Goal: Transaction & Acquisition: Purchase product/service

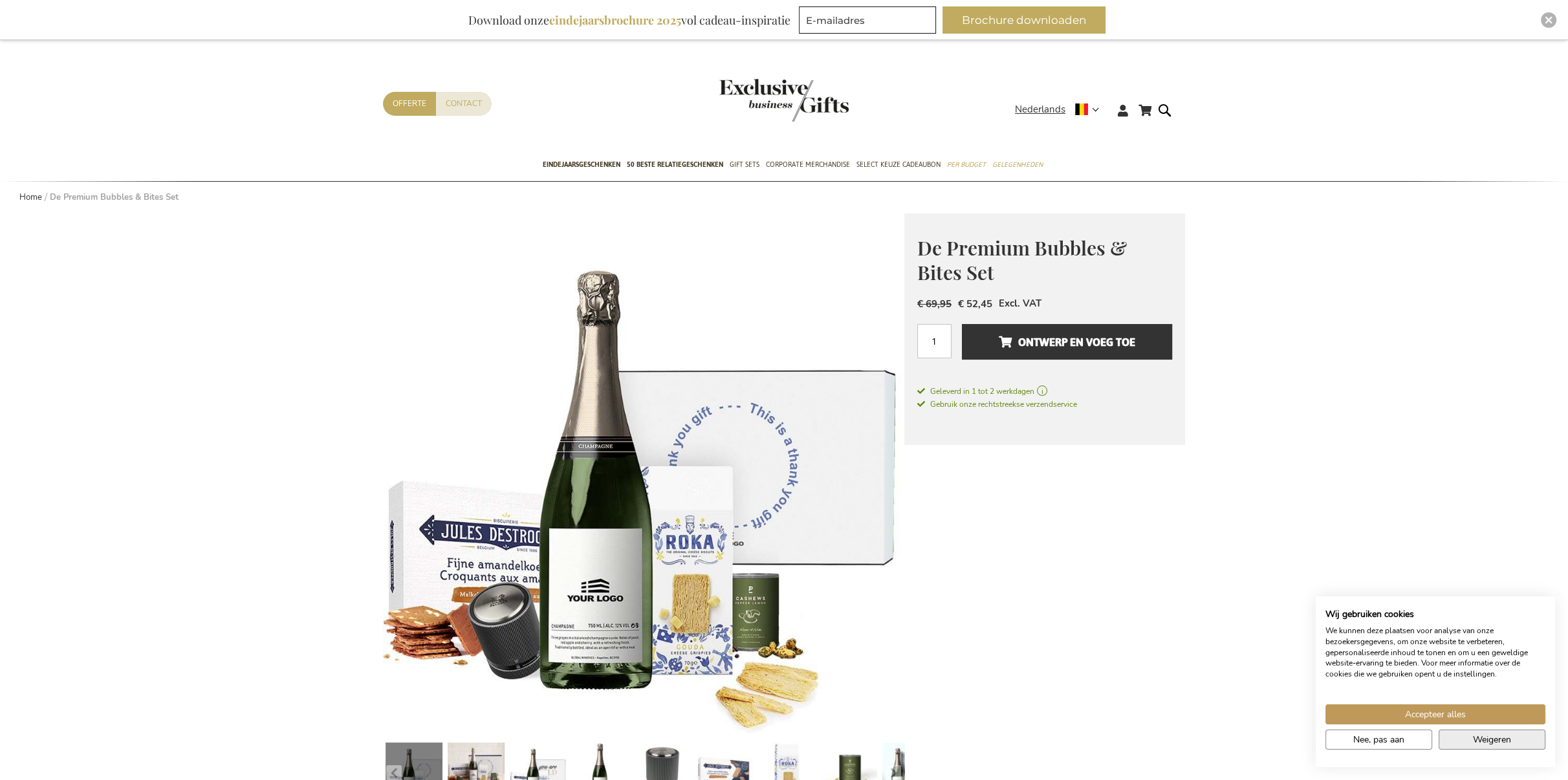
type input "[EMAIL_ADDRESS][DOMAIN_NAME]"
click at [1484, 733] on span "Weigeren" at bounding box center [1492, 740] width 39 height 13
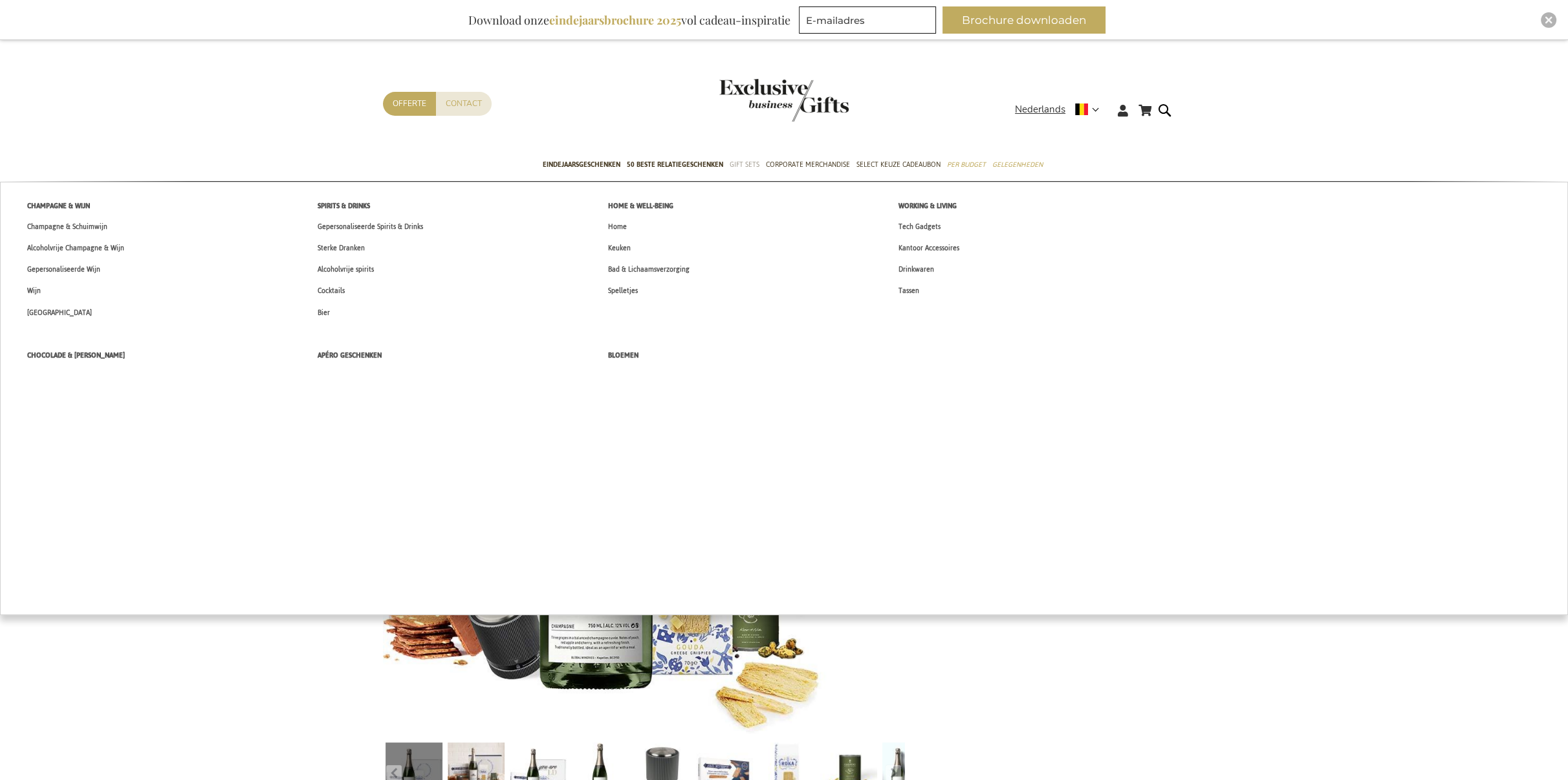
click at [742, 161] on span "Gift Sets" at bounding box center [745, 164] width 30 height 13
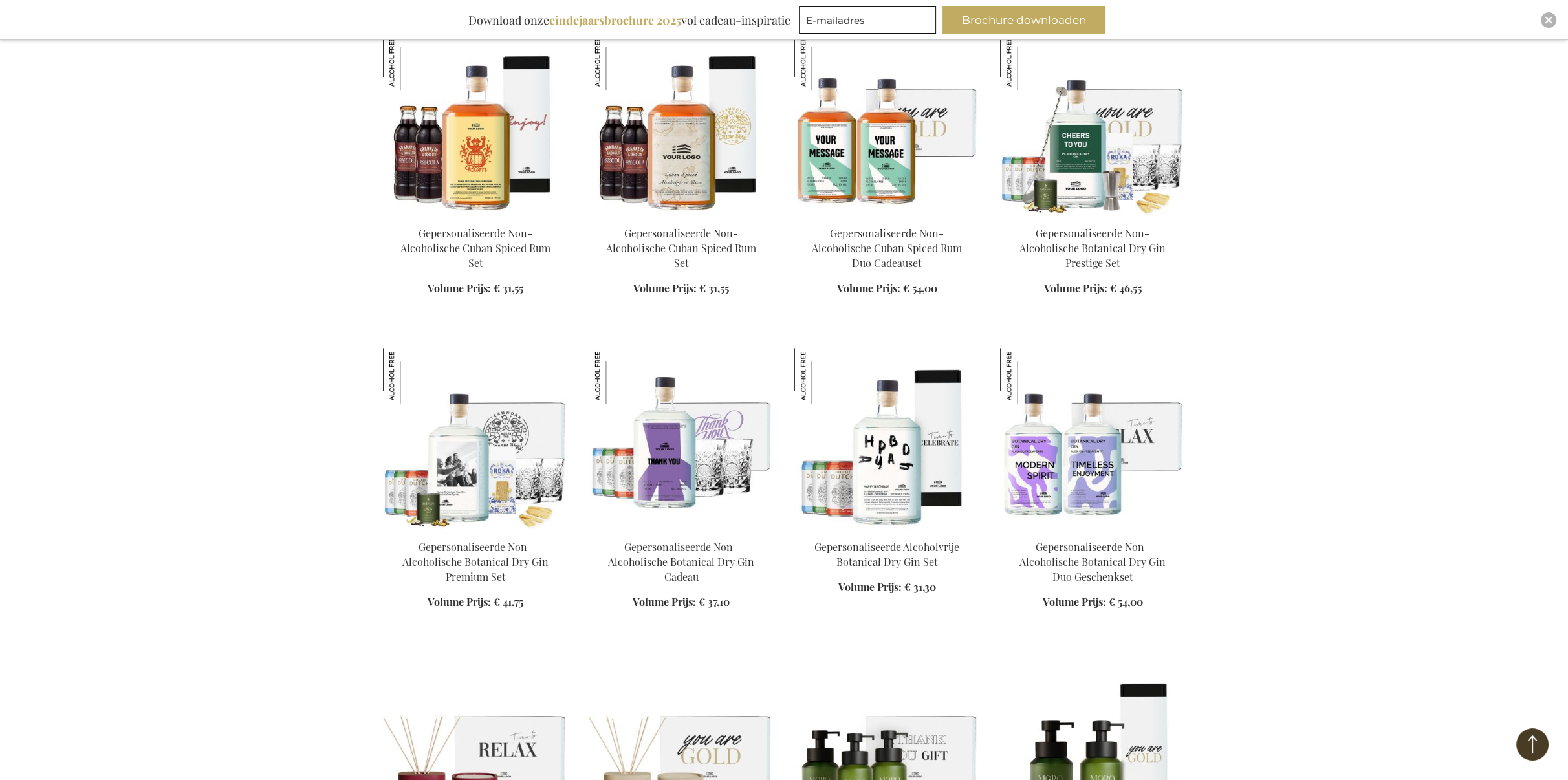
scroll to position [1100, 0]
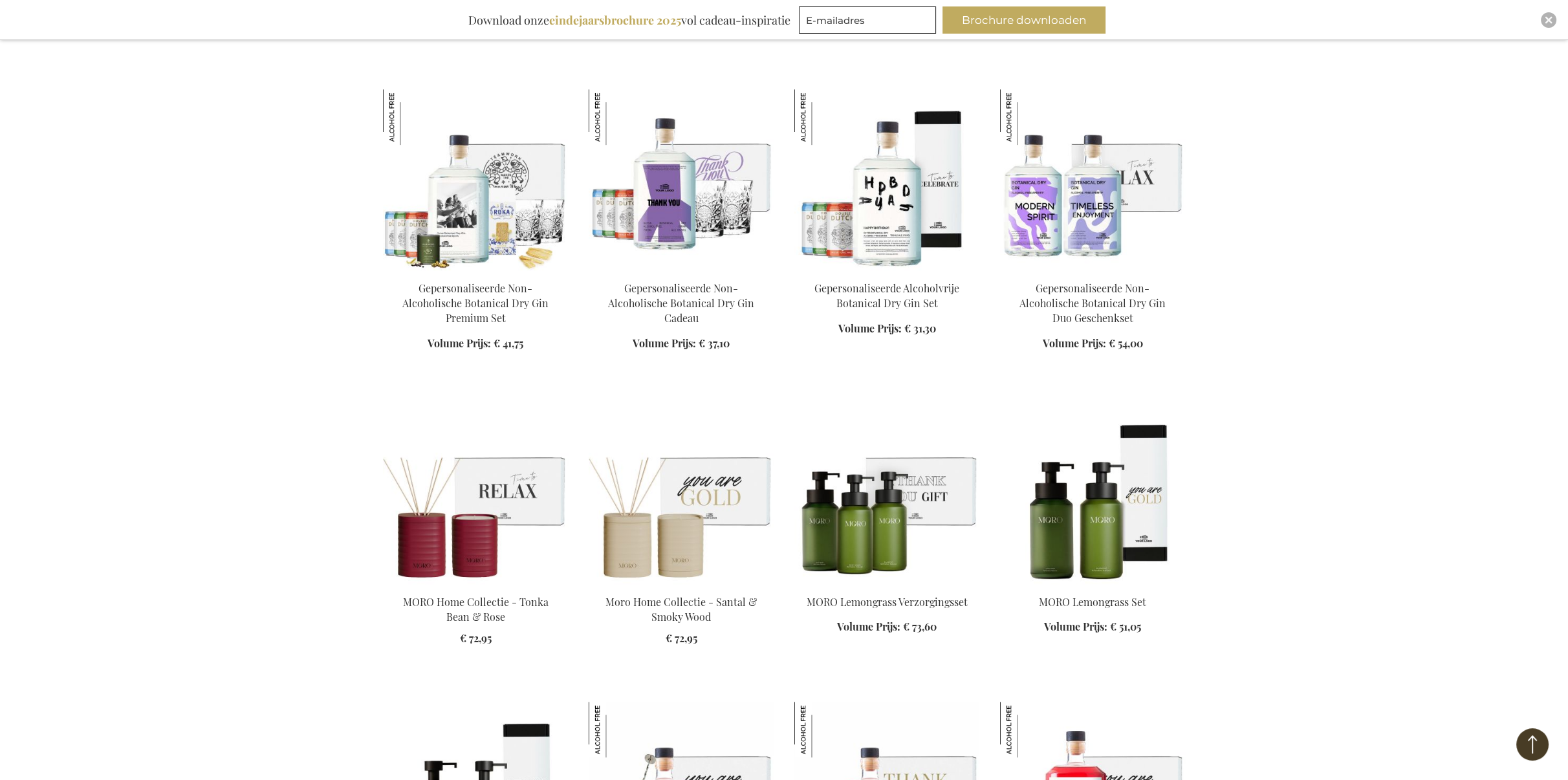
type input "[EMAIL_ADDRESS][DOMAIN_NAME]"
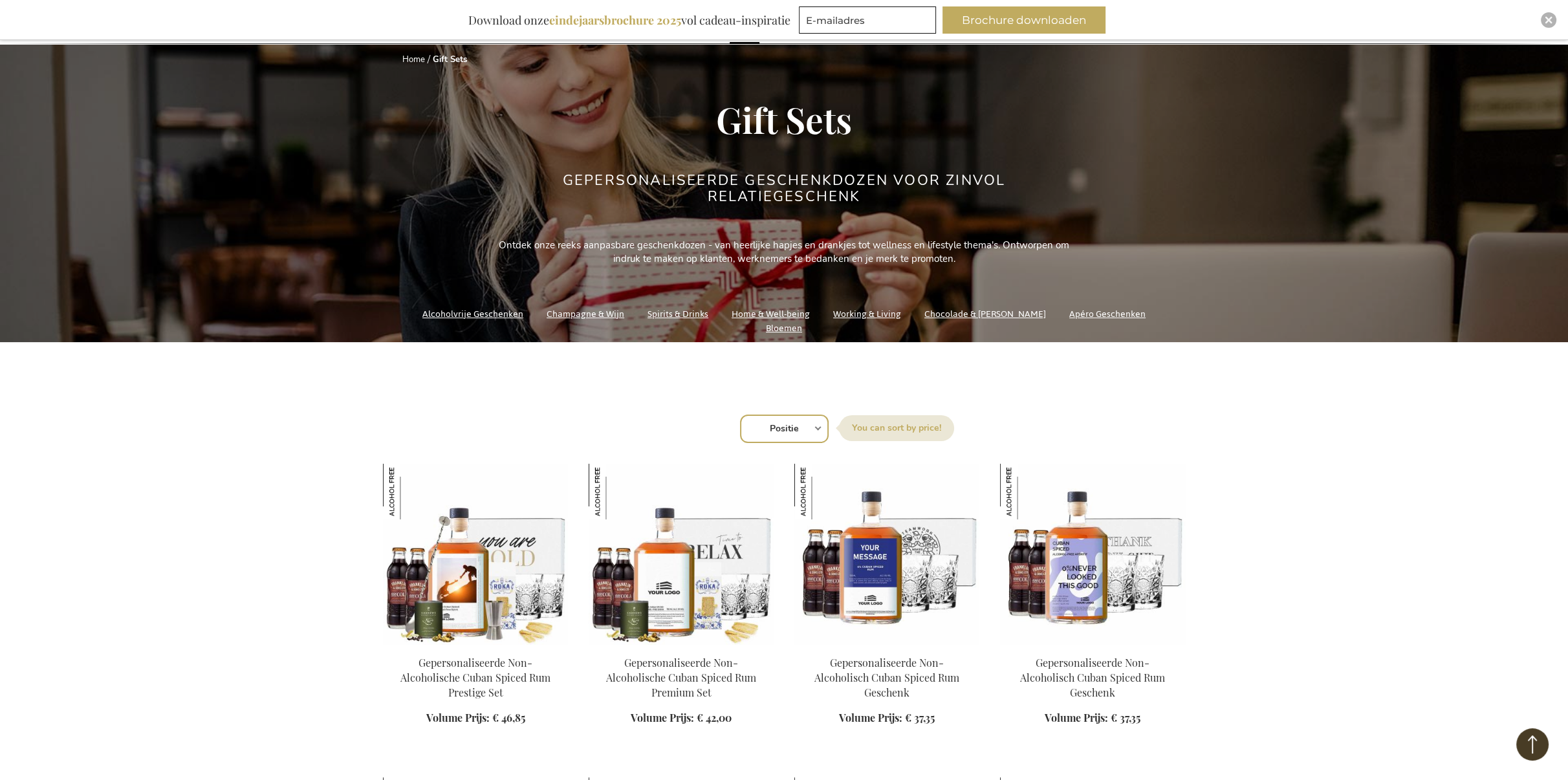
scroll to position [0, 0]
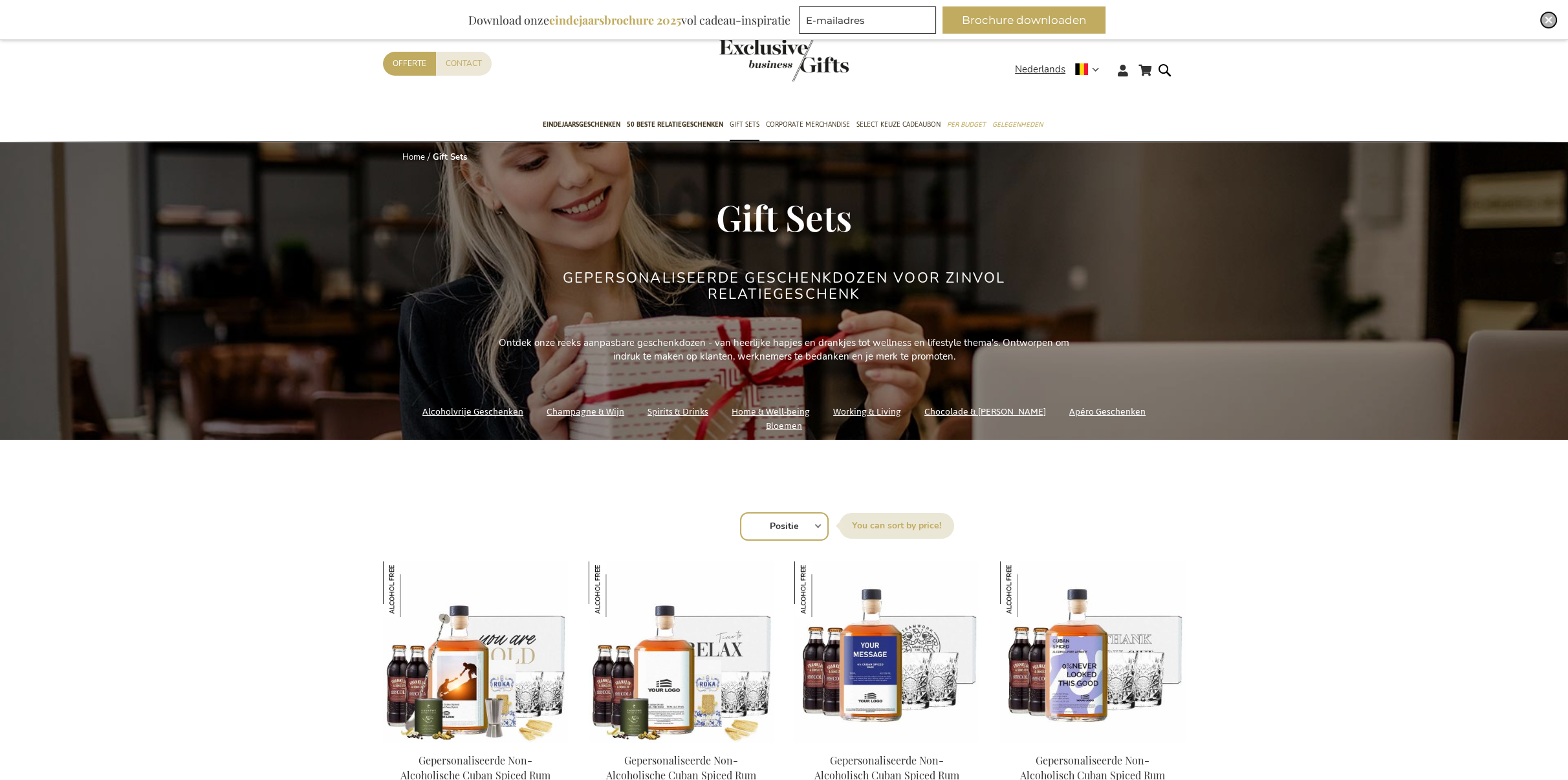
click at [1546, 18] on img "Close" at bounding box center [1548, 20] width 8 height 8
